Goal: Ask a question

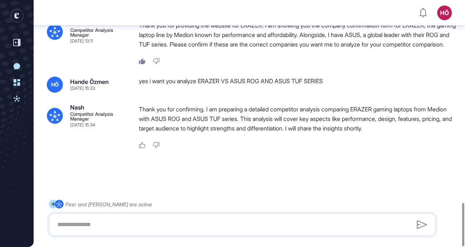
scroll to position [1111, 0]
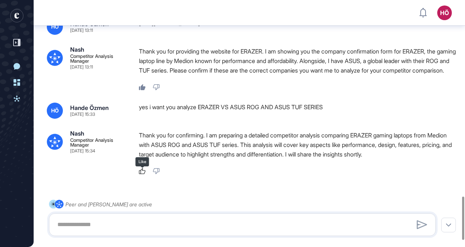
click at [142, 174] on icon at bounding box center [142, 171] width 7 height 6
click at [157, 219] on textarea at bounding box center [242, 224] width 379 height 15
type textarea "*"
type textarea "**********"
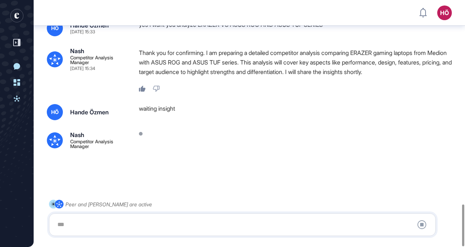
scroll to position [1204, 0]
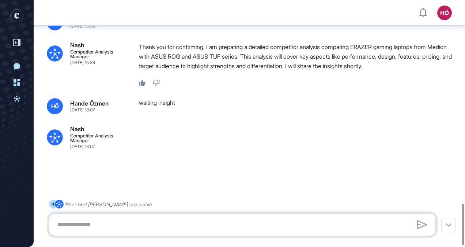
click at [212, 223] on textarea at bounding box center [242, 224] width 379 height 15
click at [104, 218] on textarea at bounding box center [242, 224] width 379 height 15
click at [172, 100] on div "waiting insight" at bounding box center [298, 106] width 319 height 16
click at [106, 223] on textarea at bounding box center [242, 224] width 379 height 15
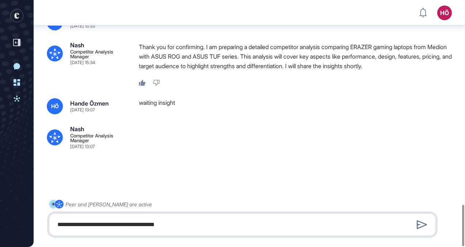
type textarea "**********"
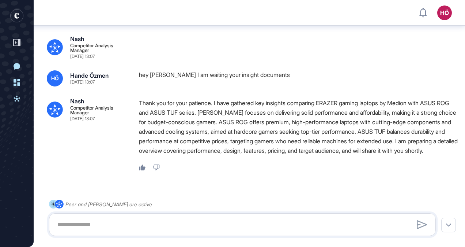
scroll to position [1325, 0]
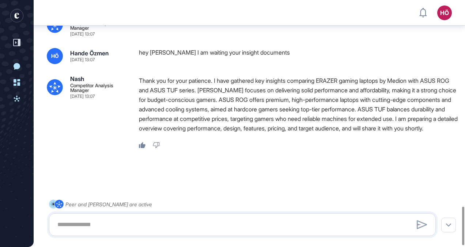
drag, startPoint x: 263, startPoint y: 24, endPoint x: 231, endPoint y: 86, distance: 69.7
click at [231, 86] on p "Thank you for your patience. I have gathered key insights comparing ERAZER gami…" at bounding box center [298, 104] width 319 height 57
click at [103, 219] on textarea at bounding box center [242, 224] width 379 height 15
type textarea "**********"
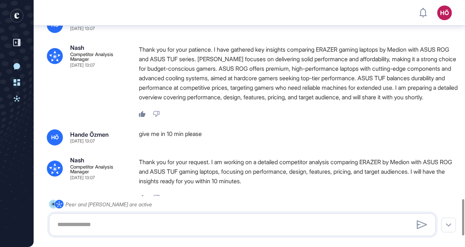
scroll to position [1416, 0]
